Goal: Task Accomplishment & Management: Complete application form

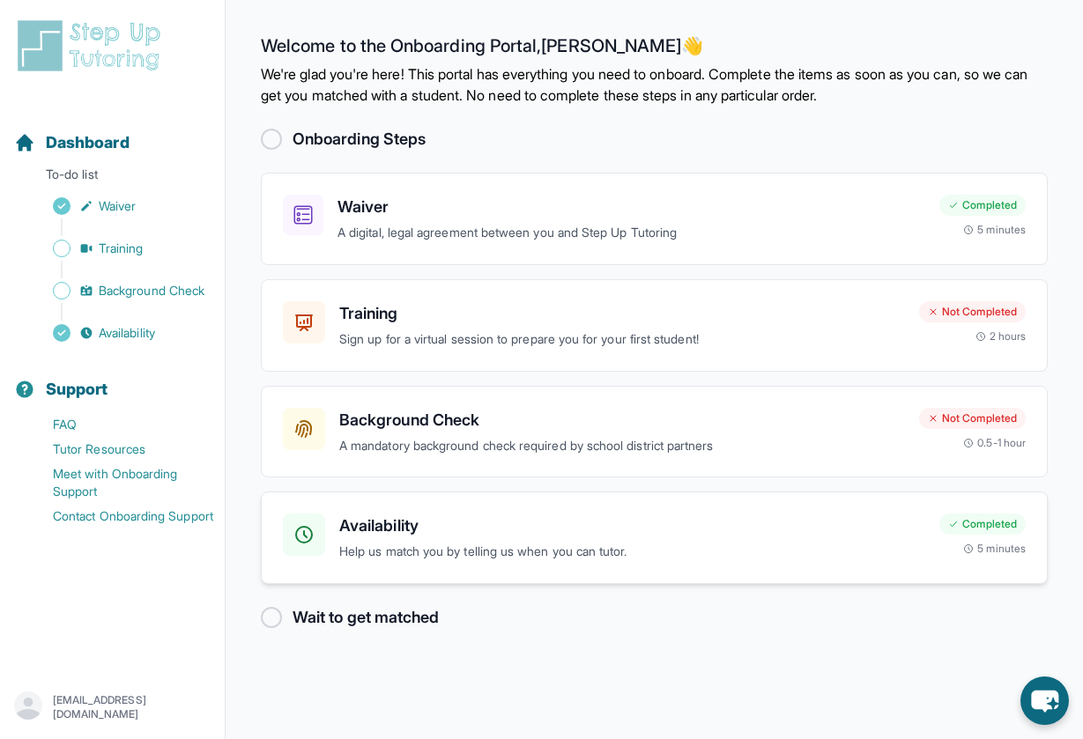
click at [391, 523] on h3 "Availability" at bounding box center [632, 526] width 586 height 25
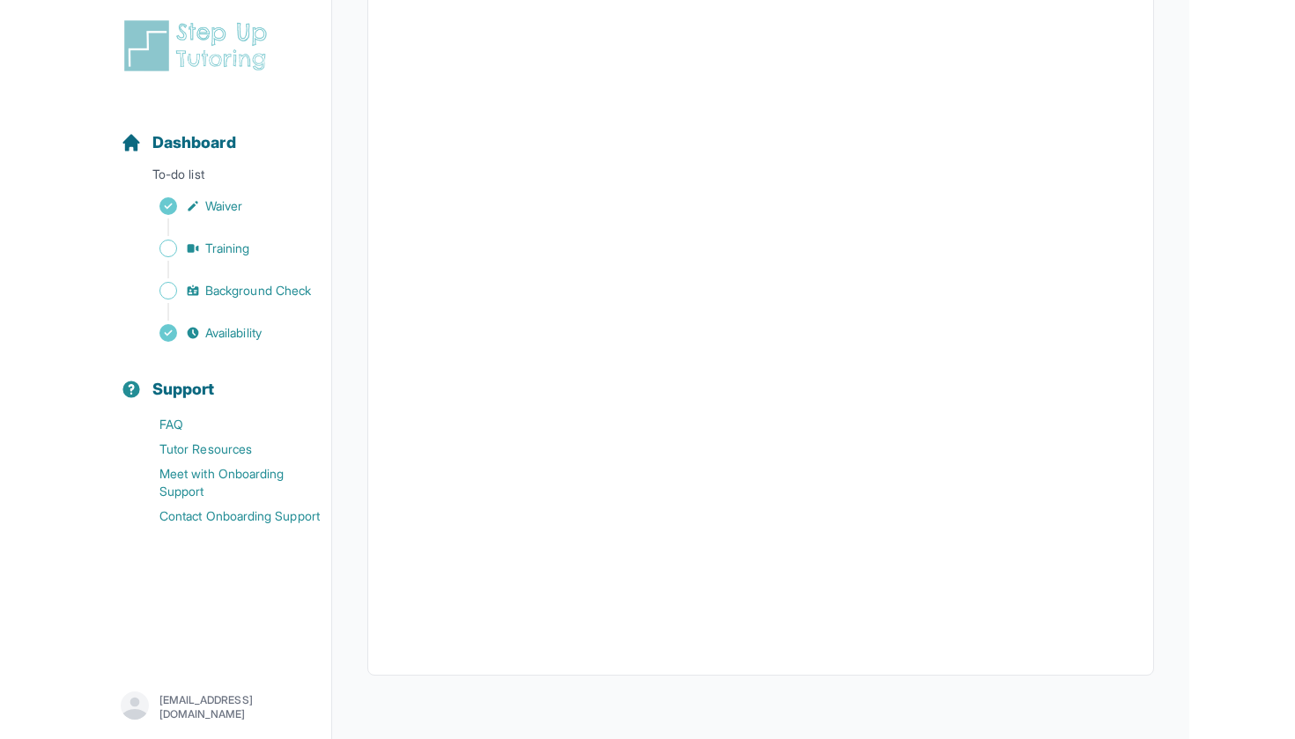
scroll to position [285, 0]
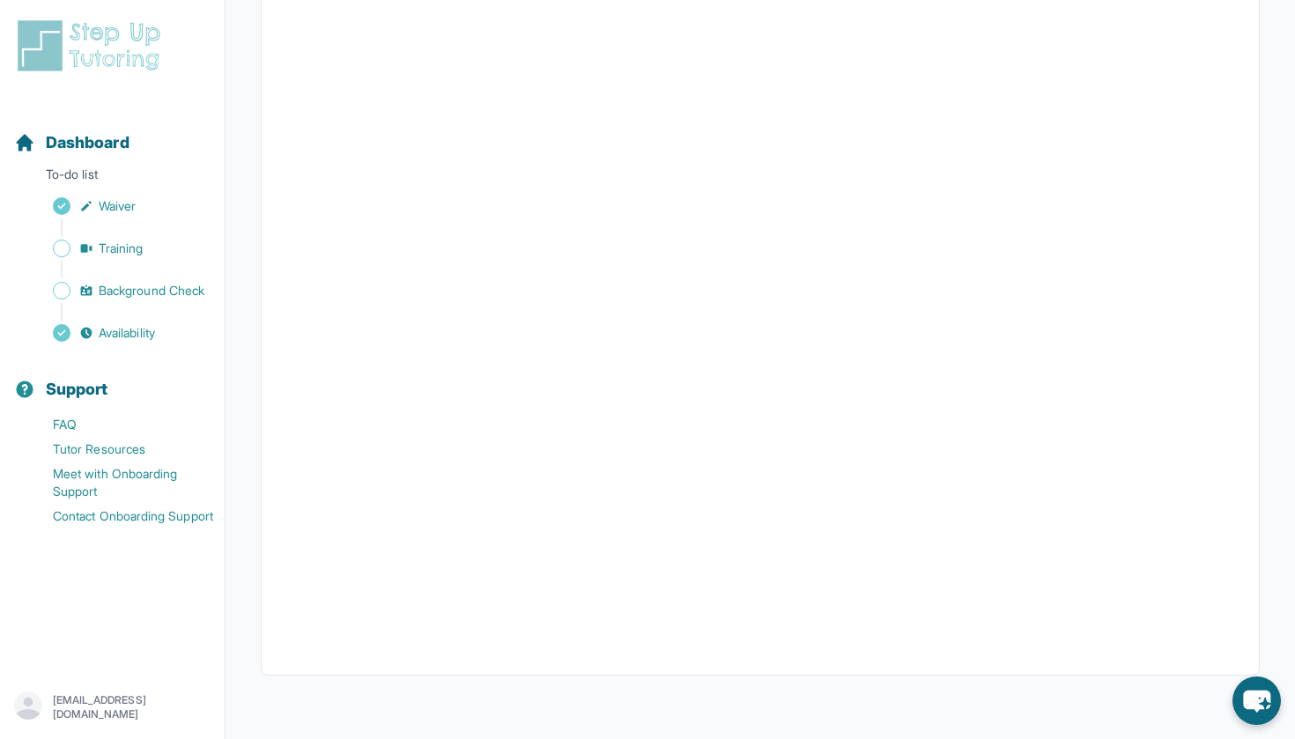
scroll to position [272, 0]
click at [152, 328] on span "Availability" at bounding box center [127, 333] width 56 height 18
click at [120, 336] on span "Availability" at bounding box center [127, 333] width 56 height 18
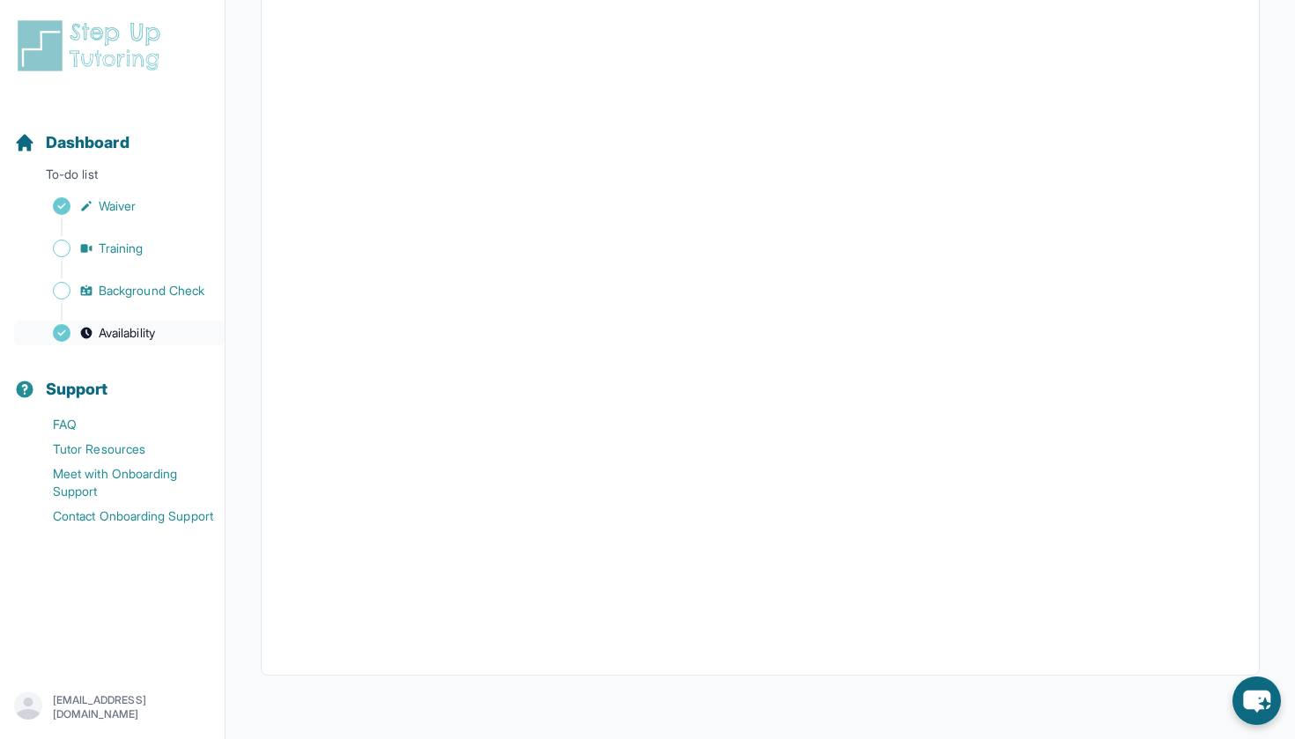
click at [179, 330] on link "Availability" at bounding box center [119, 333] width 211 height 25
click at [123, 335] on span "Availability" at bounding box center [127, 333] width 56 height 18
